Goal: Task Accomplishment & Management: Use online tool/utility

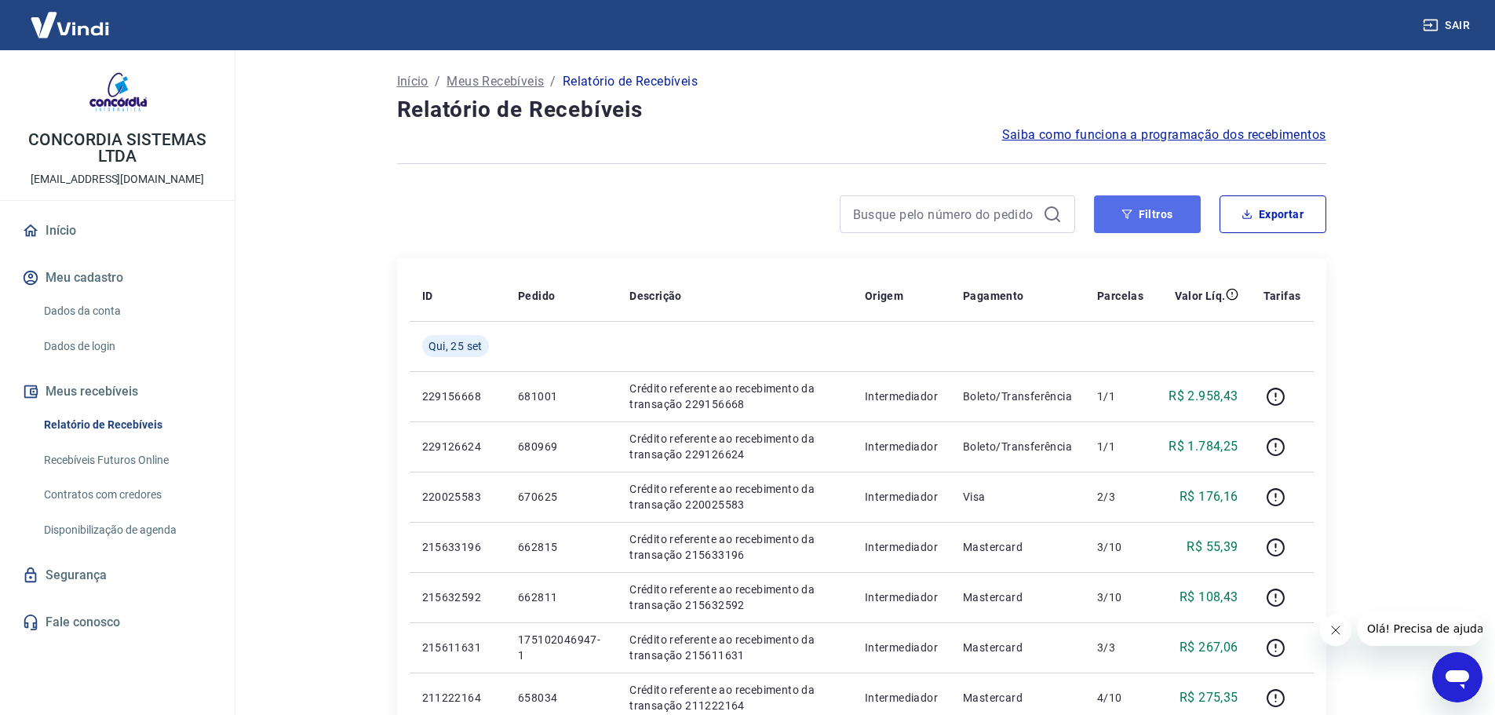
click at [1147, 204] on button "Filtros" at bounding box center [1147, 214] width 107 height 38
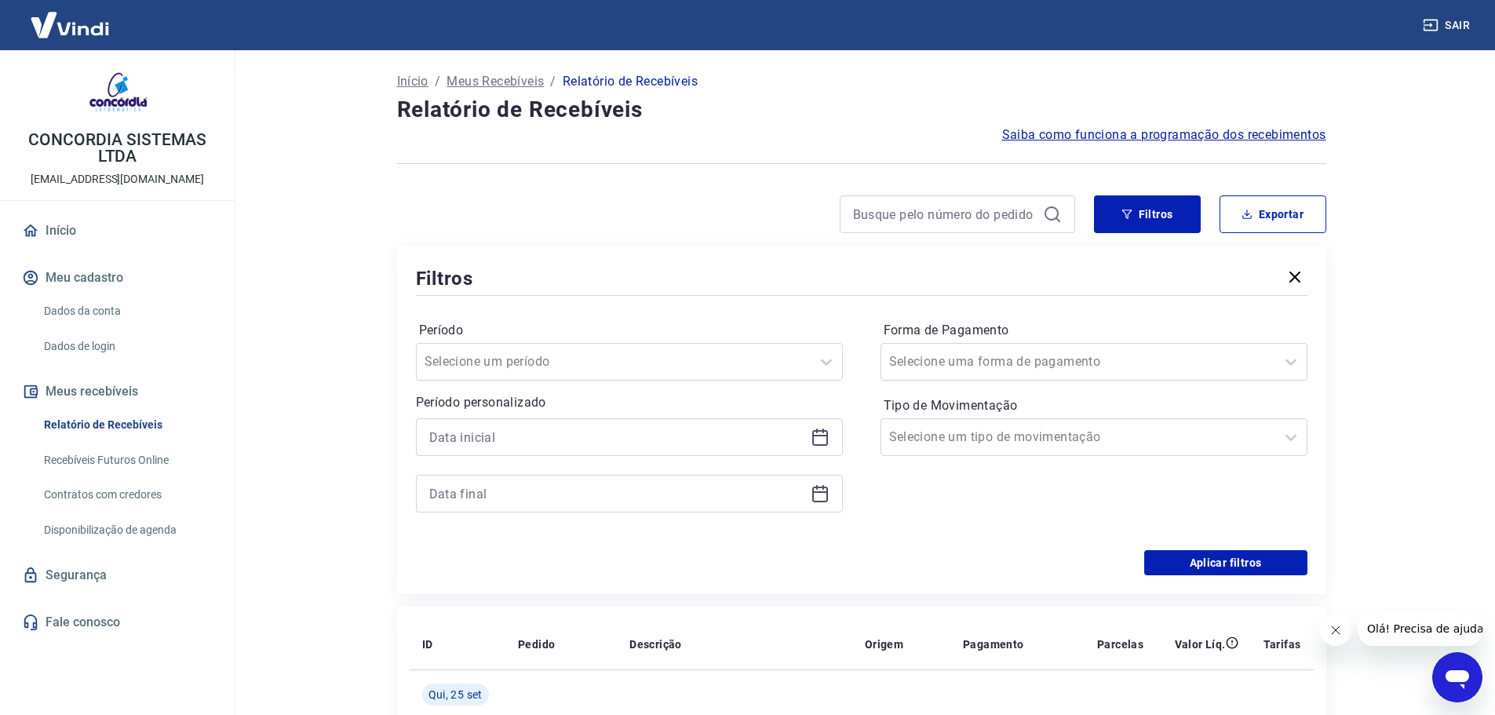
click at [822, 444] on icon at bounding box center [820, 438] width 16 height 16
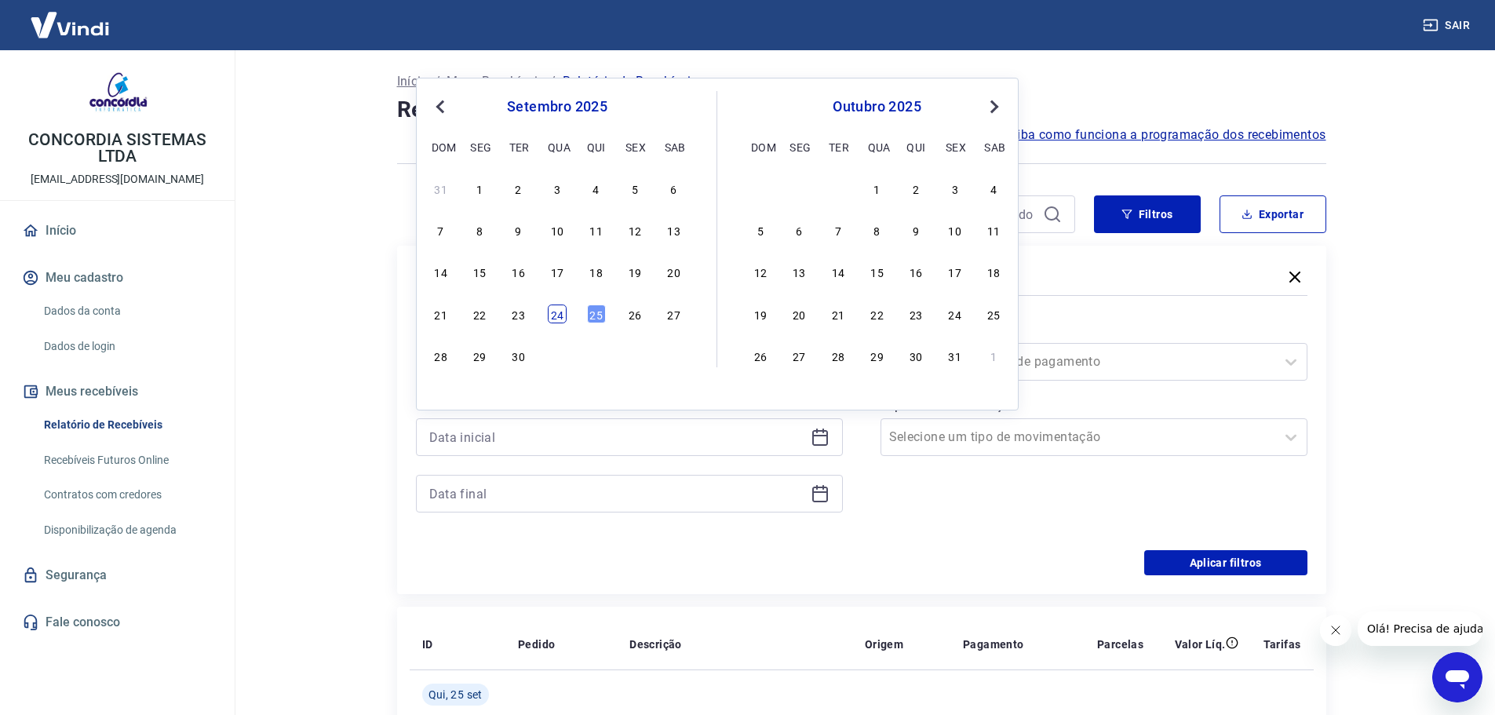
click at [565, 316] on div "24" at bounding box center [557, 314] width 19 height 19
type input "[DATE]"
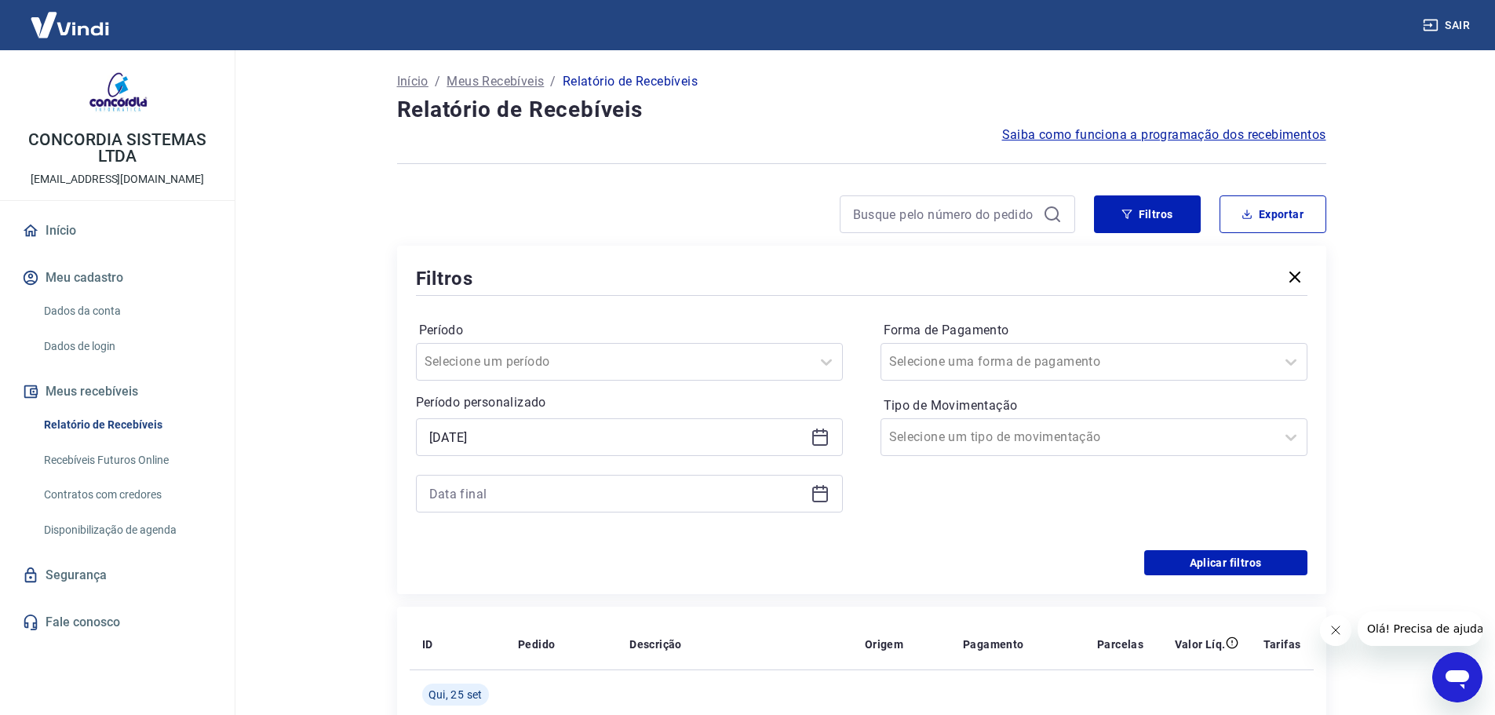
click at [834, 498] on div at bounding box center [629, 494] width 427 height 38
click at [826, 498] on icon at bounding box center [820, 493] width 19 height 19
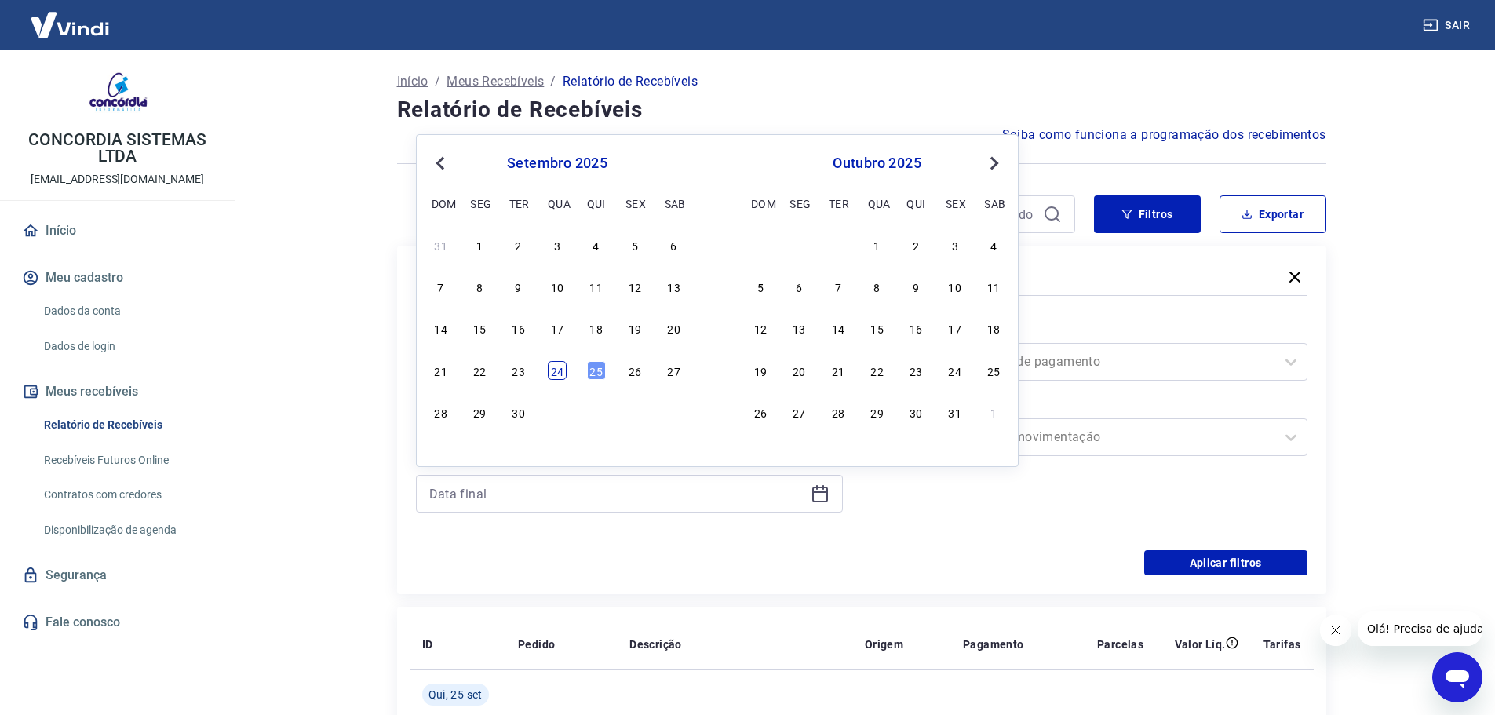
click at [556, 370] on div "24" at bounding box center [557, 370] width 19 height 19
click at [1097, 447] on div at bounding box center [1078, 437] width 378 height 22
type input "[DATE]"
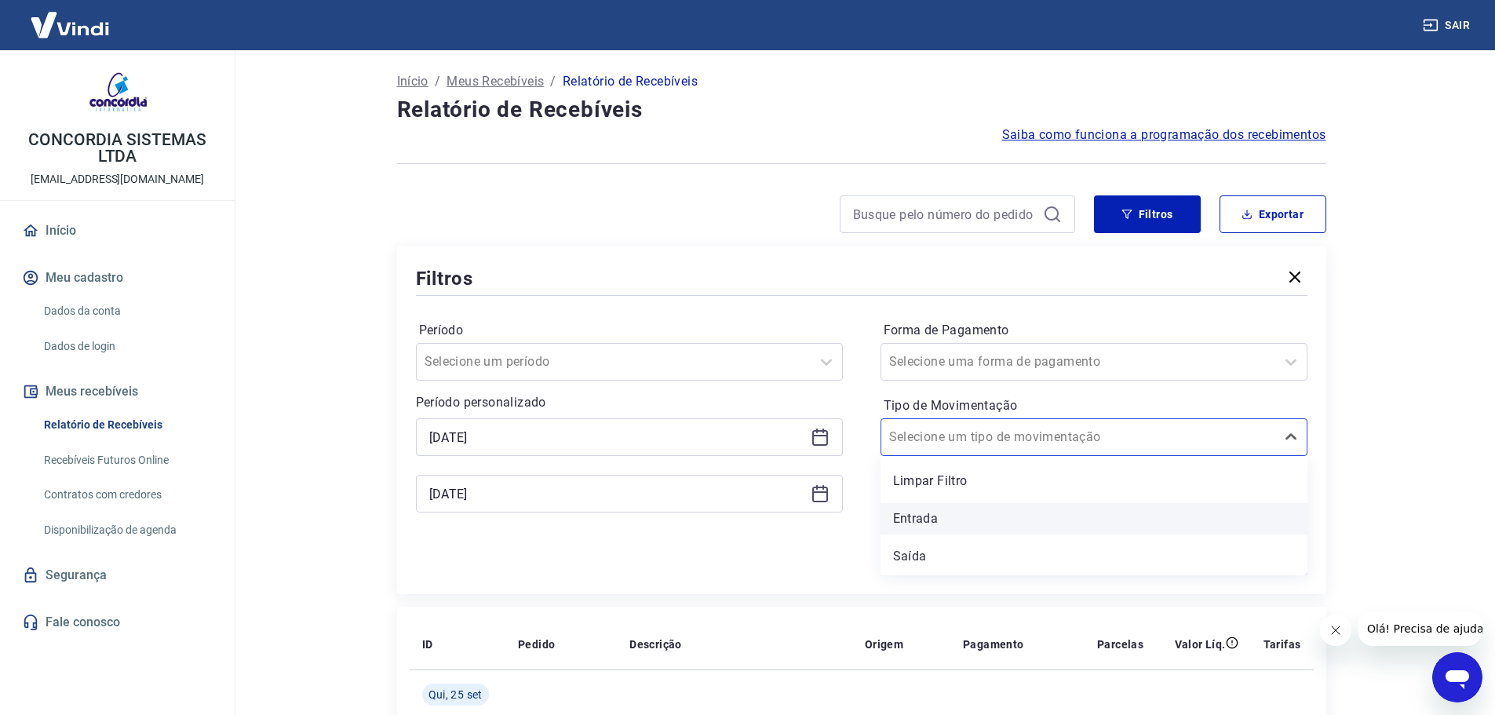
click at [967, 522] on div "Entrada" at bounding box center [1094, 518] width 427 height 31
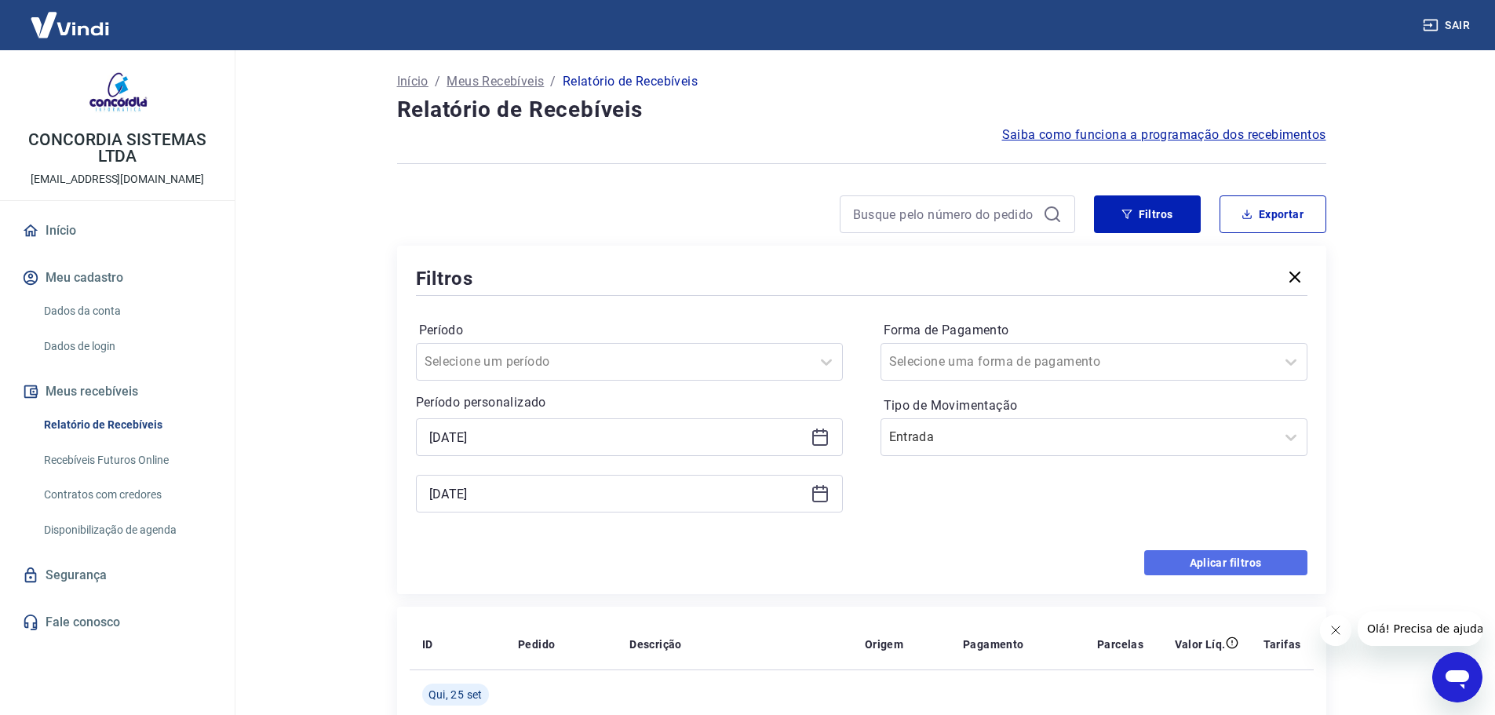
click at [1224, 567] on button "Aplicar filtros" at bounding box center [1225, 562] width 163 height 25
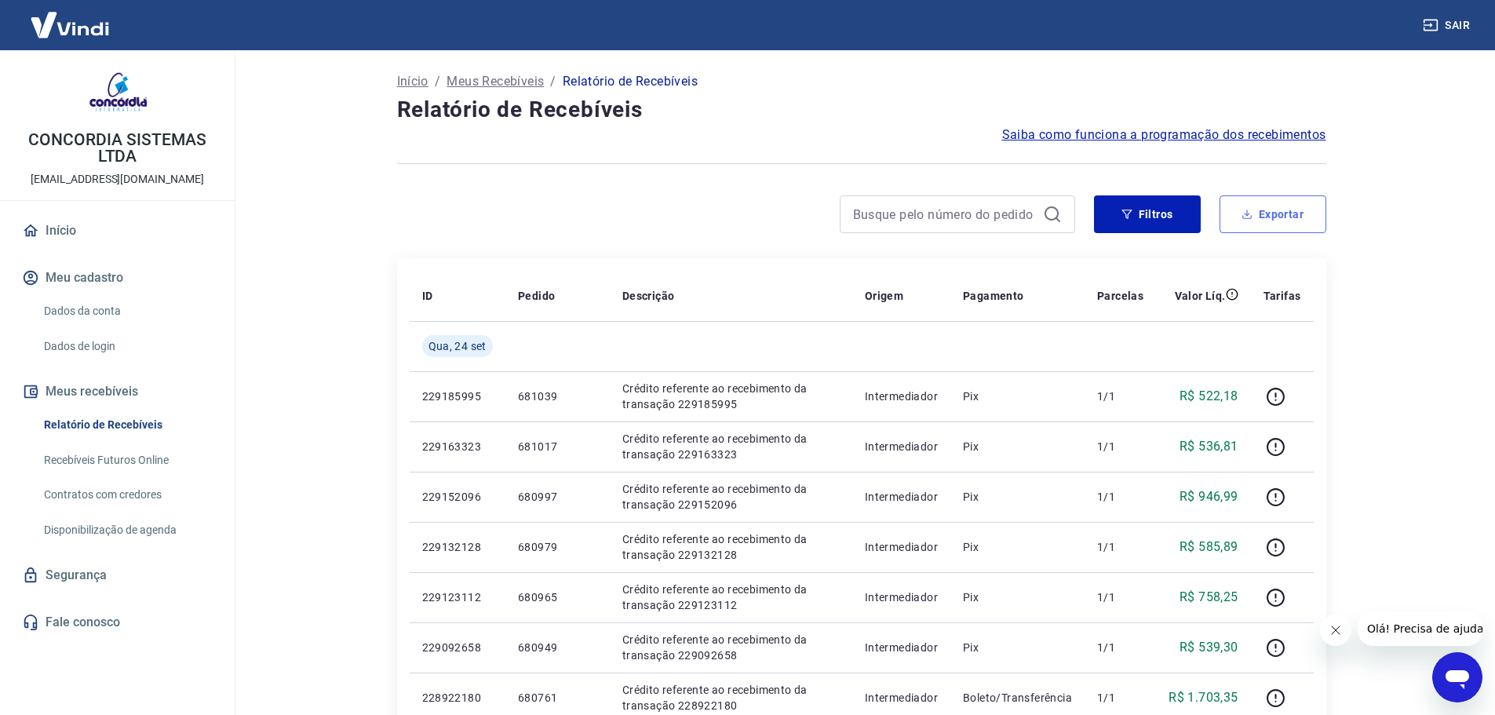
click at [1236, 205] on button "Exportar" at bounding box center [1273, 214] width 107 height 38
type input "[DATE]"
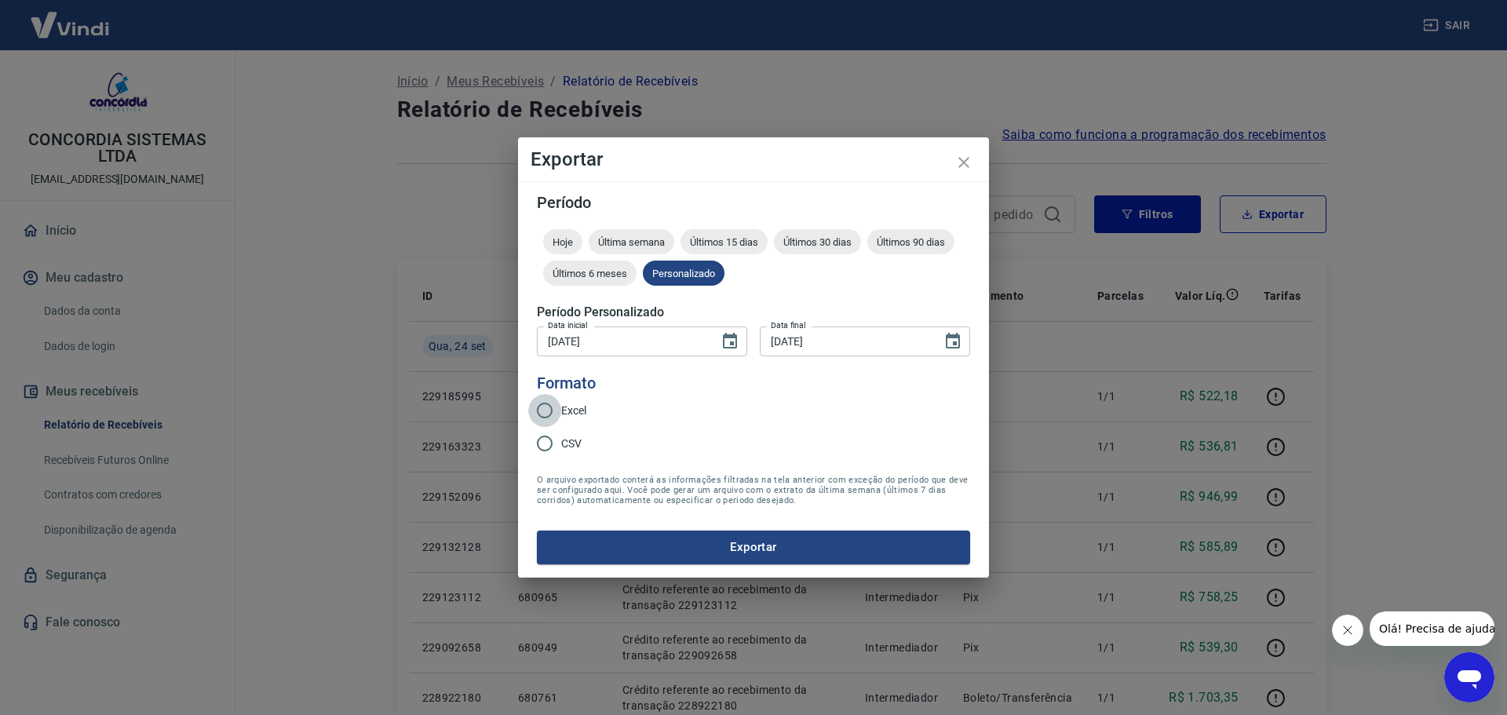
click at [546, 409] on input "Excel" at bounding box center [544, 410] width 33 height 33
radio input "true"
click at [734, 542] on button "Exportar" at bounding box center [753, 547] width 433 height 33
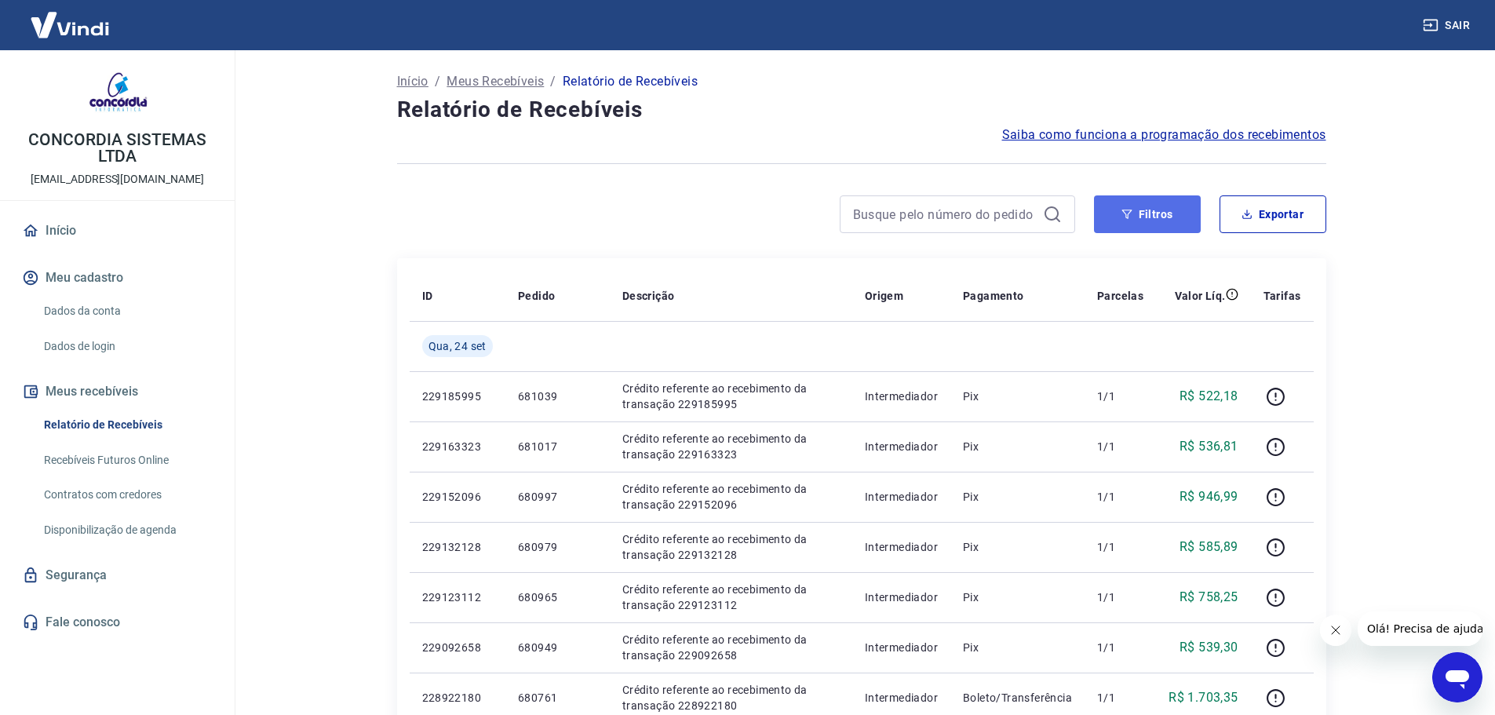
click at [1144, 225] on button "Filtros" at bounding box center [1147, 214] width 107 height 38
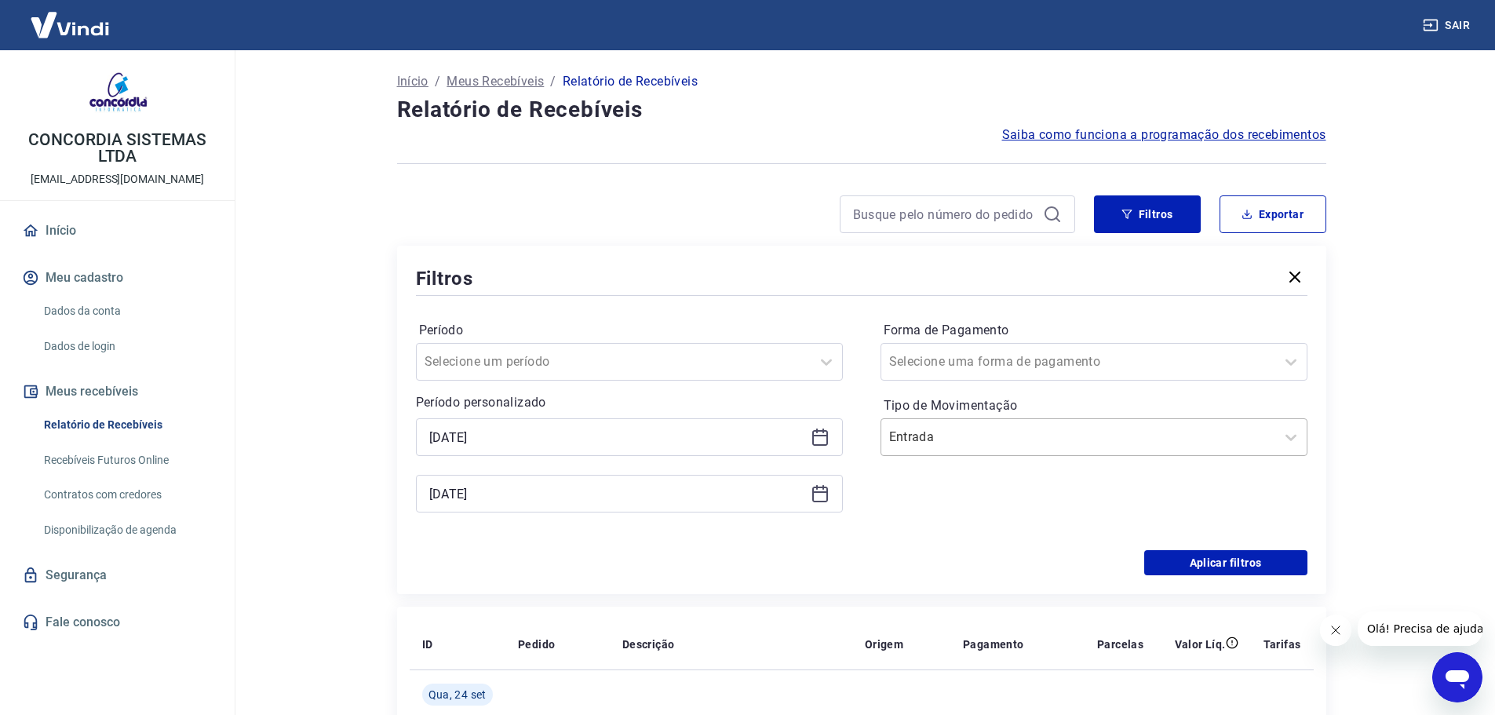
click at [994, 450] on div "Entrada" at bounding box center [1078, 437] width 394 height 28
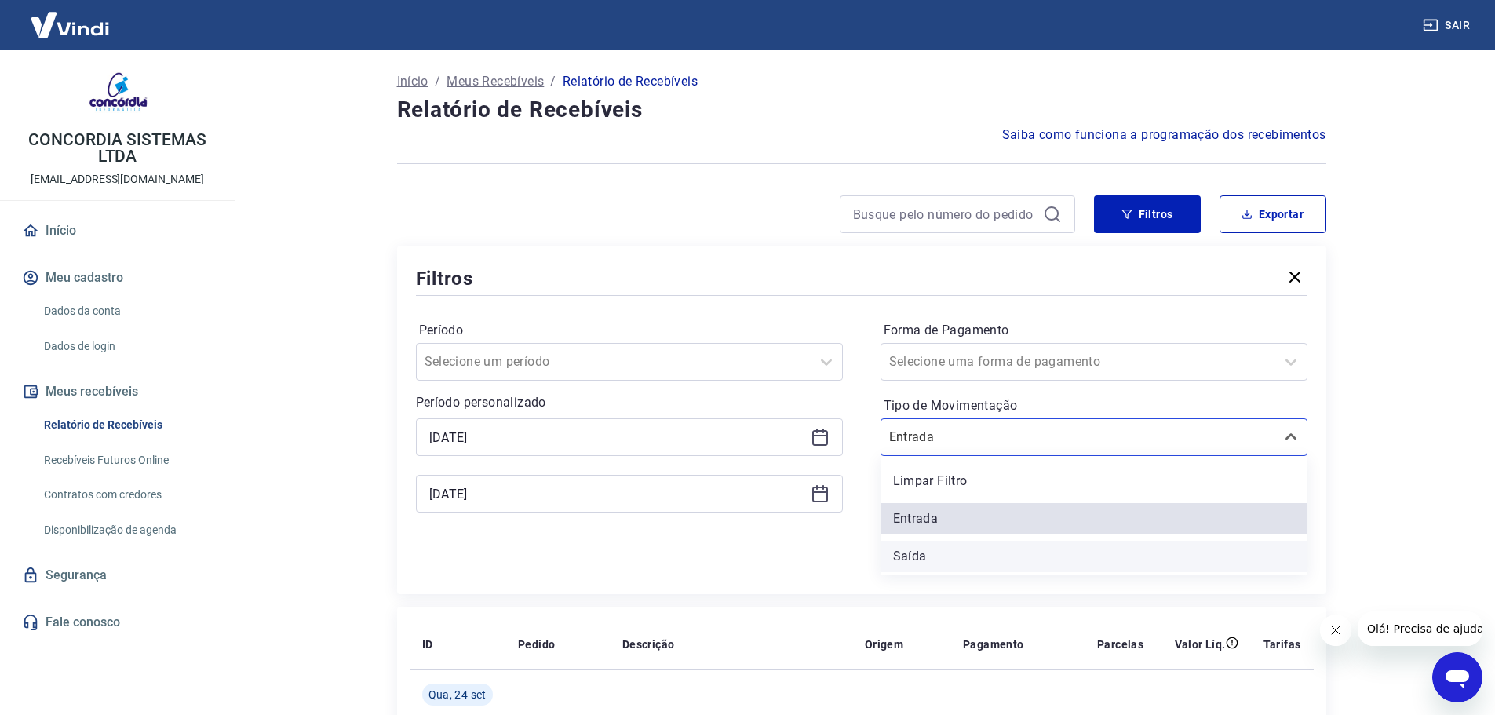
click at [976, 553] on div "Saída" at bounding box center [1094, 556] width 427 height 31
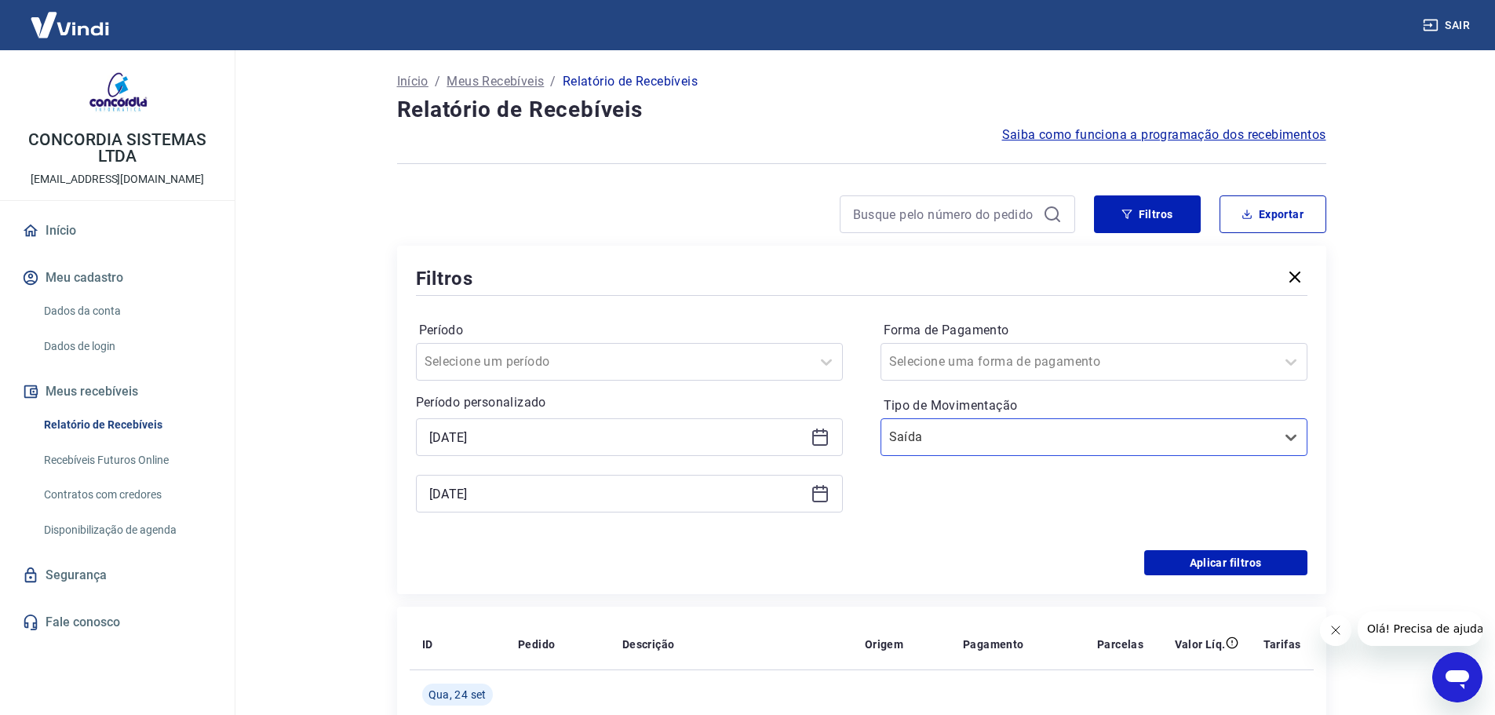
click at [1007, 553] on div "Aplicar filtros" at bounding box center [862, 562] width 892 height 25
click at [1197, 558] on button "Aplicar filtros" at bounding box center [1225, 562] width 163 height 25
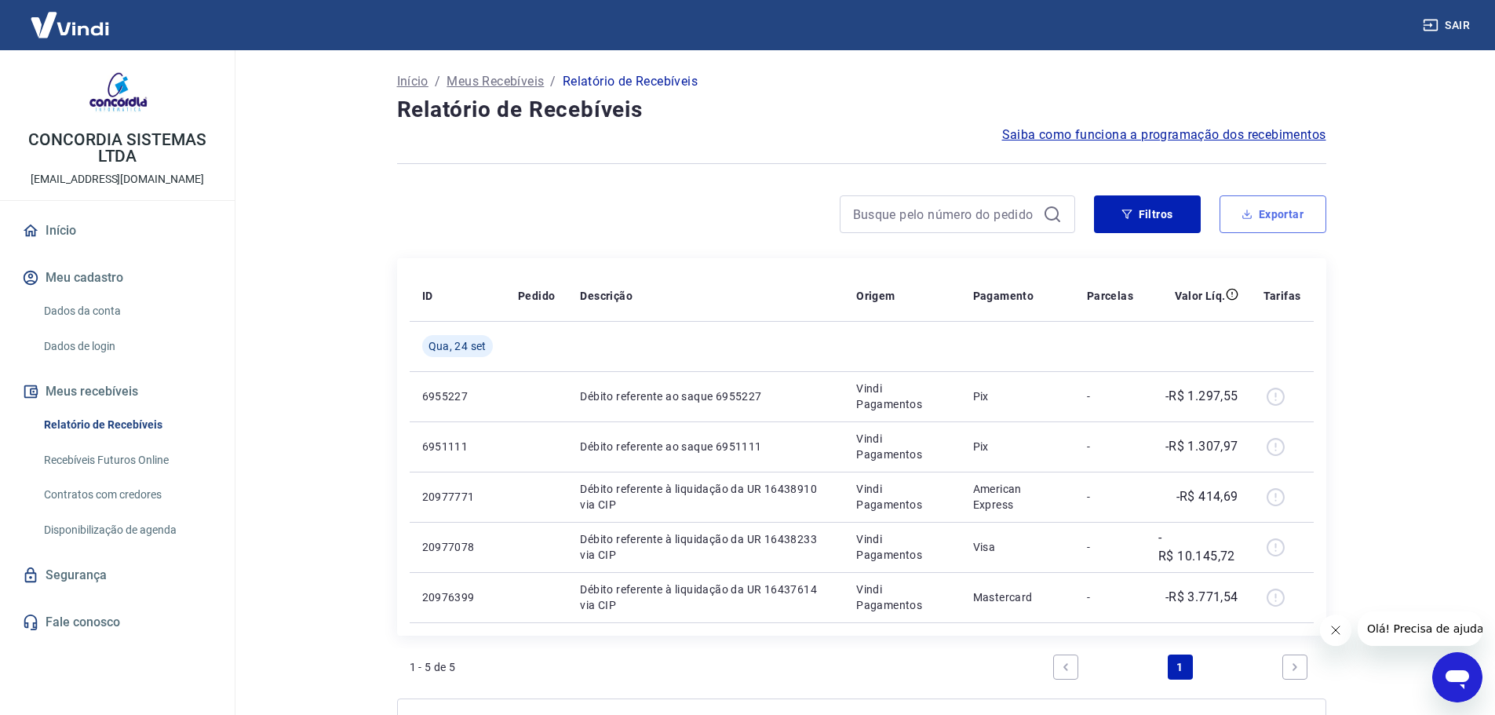
click at [1280, 202] on button "Exportar" at bounding box center [1273, 214] width 107 height 38
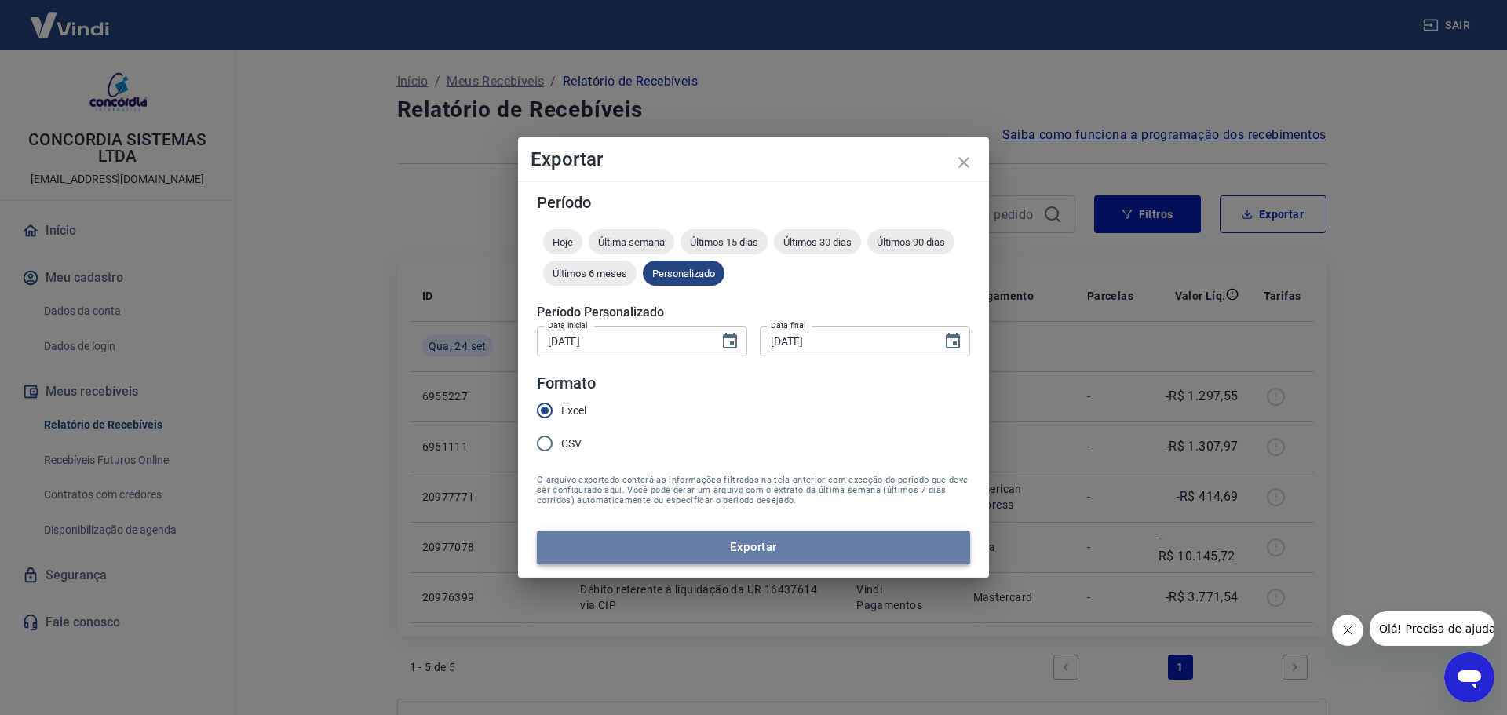
click at [792, 536] on button "Exportar" at bounding box center [753, 547] width 433 height 33
